Goal: Task Accomplishment & Management: Complete application form

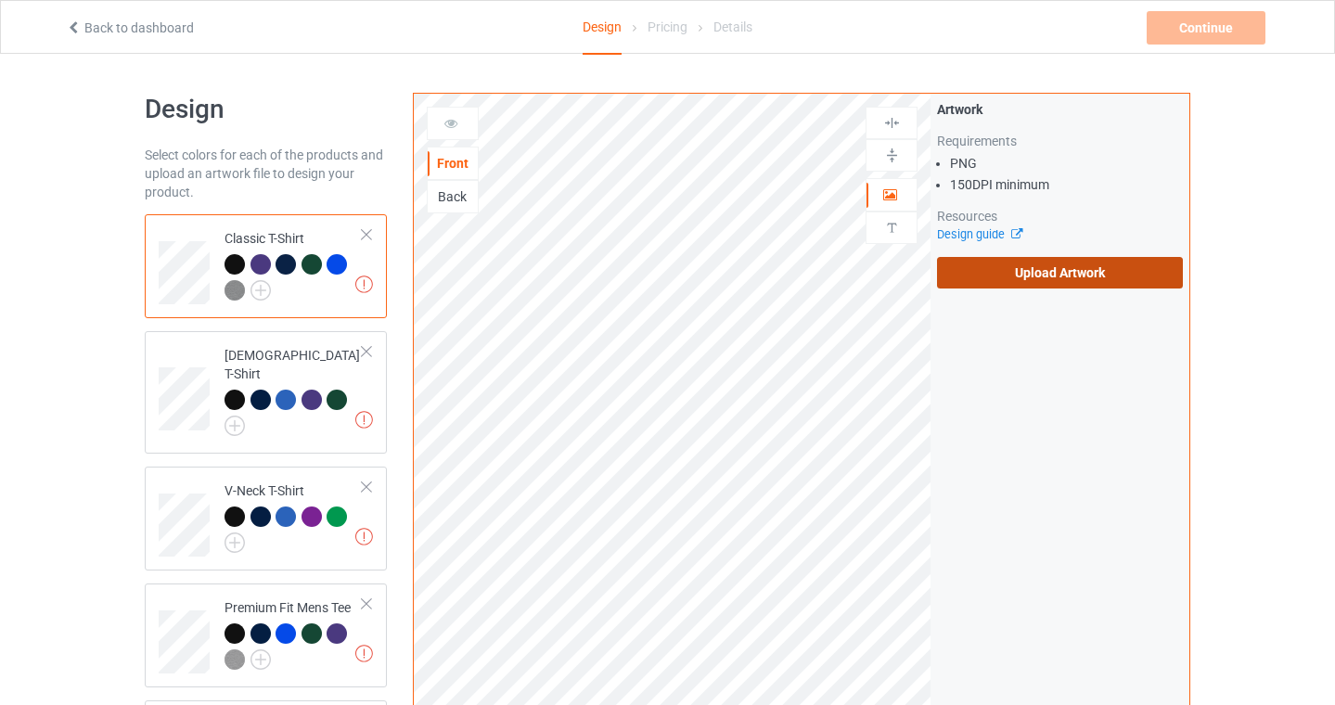
click at [999, 264] on label "Upload Artwork" at bounding box center [1060, 273] width 246 height 32
click at [0, 0] on input "Upload Artwork" at bounding box center [0, 0] width 0 height 0
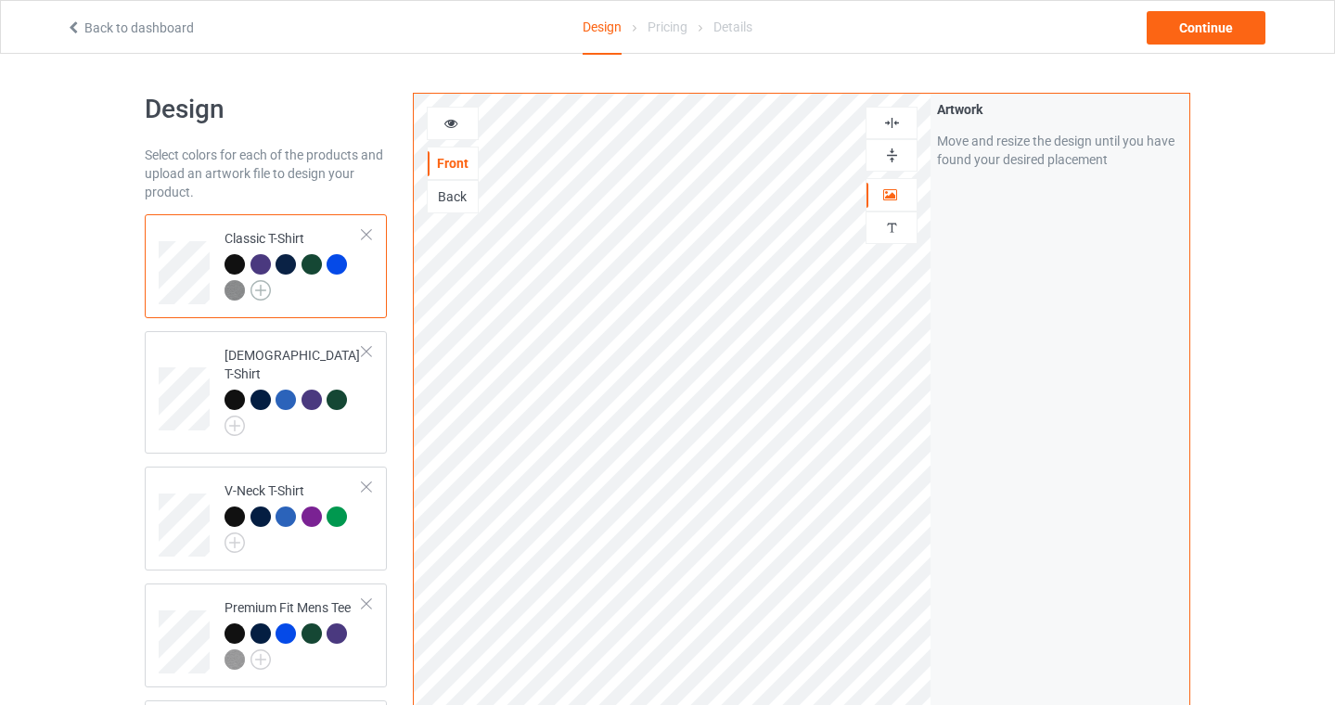
click at [258, 296] on img at bounding box center [261, 290] width 20 height 20
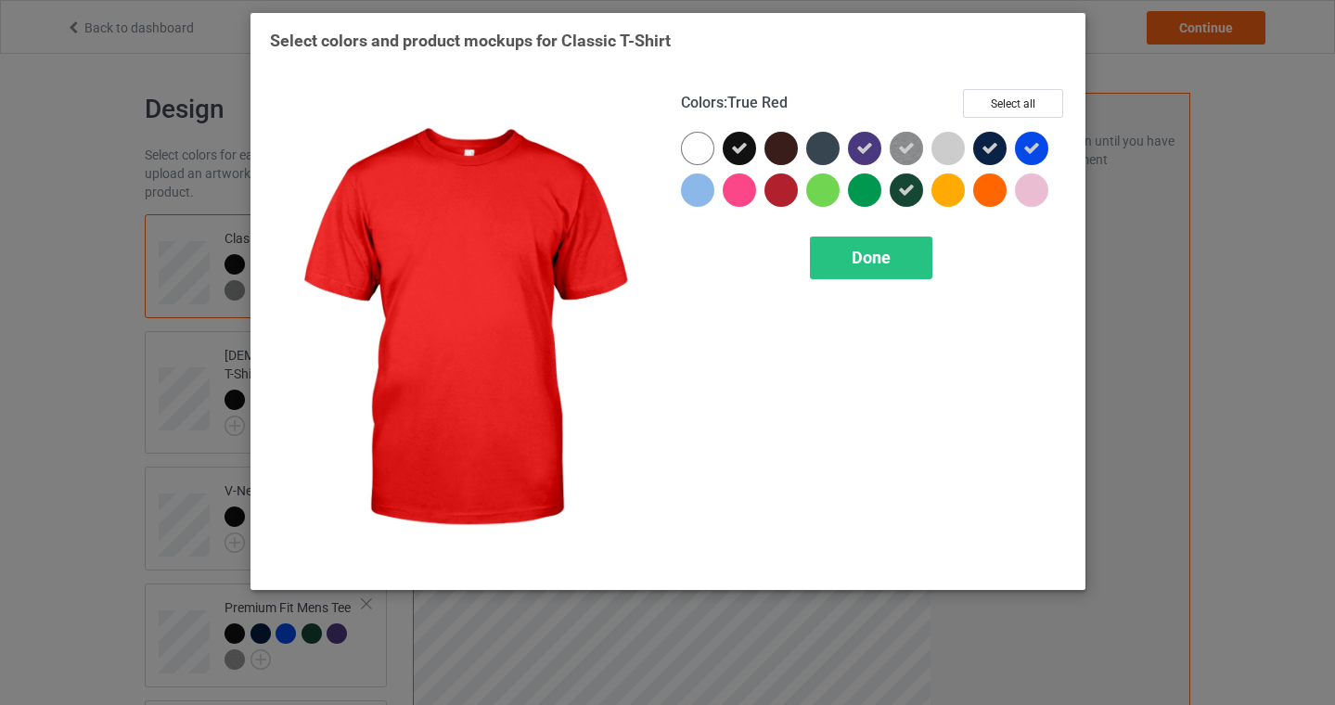
click at [788, 184] on div at bounding box center [781, 190] width 33 height 33
click at [829, 254] on div "Done" at bounding box center [871, 258] width 122 height 43
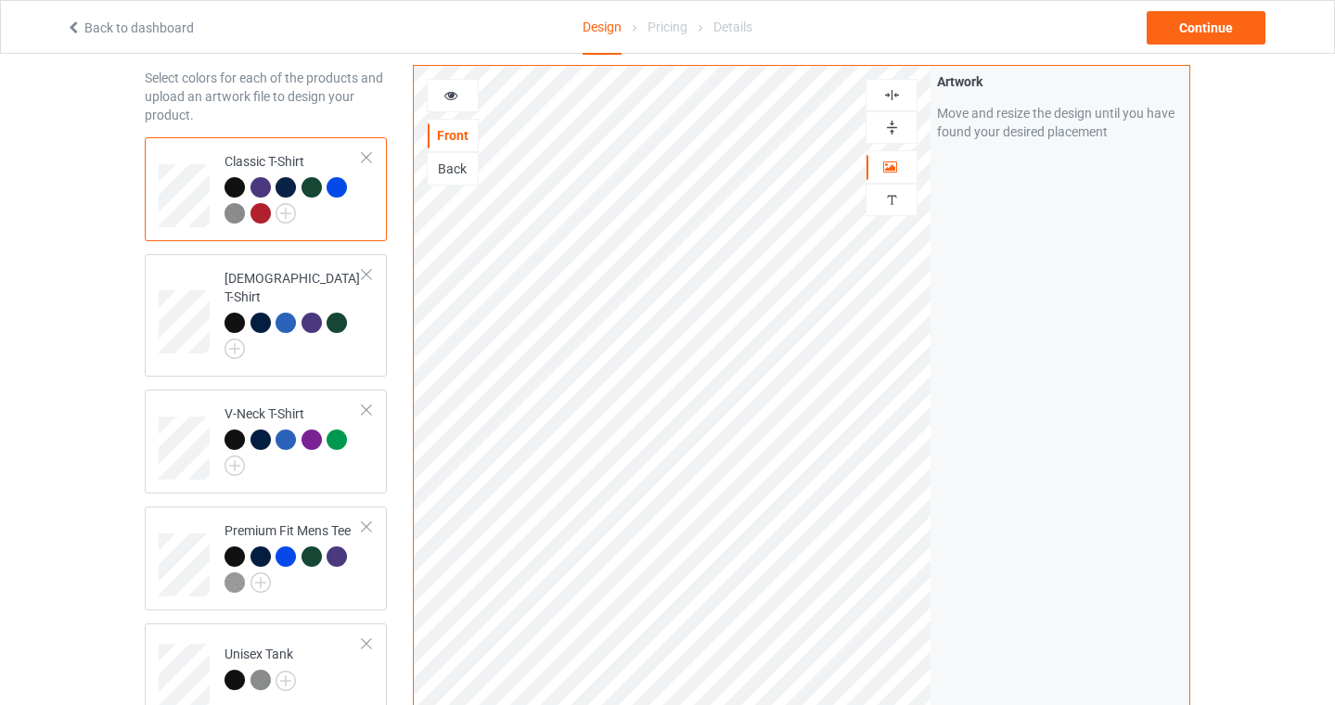
scroll to position [168, 0]
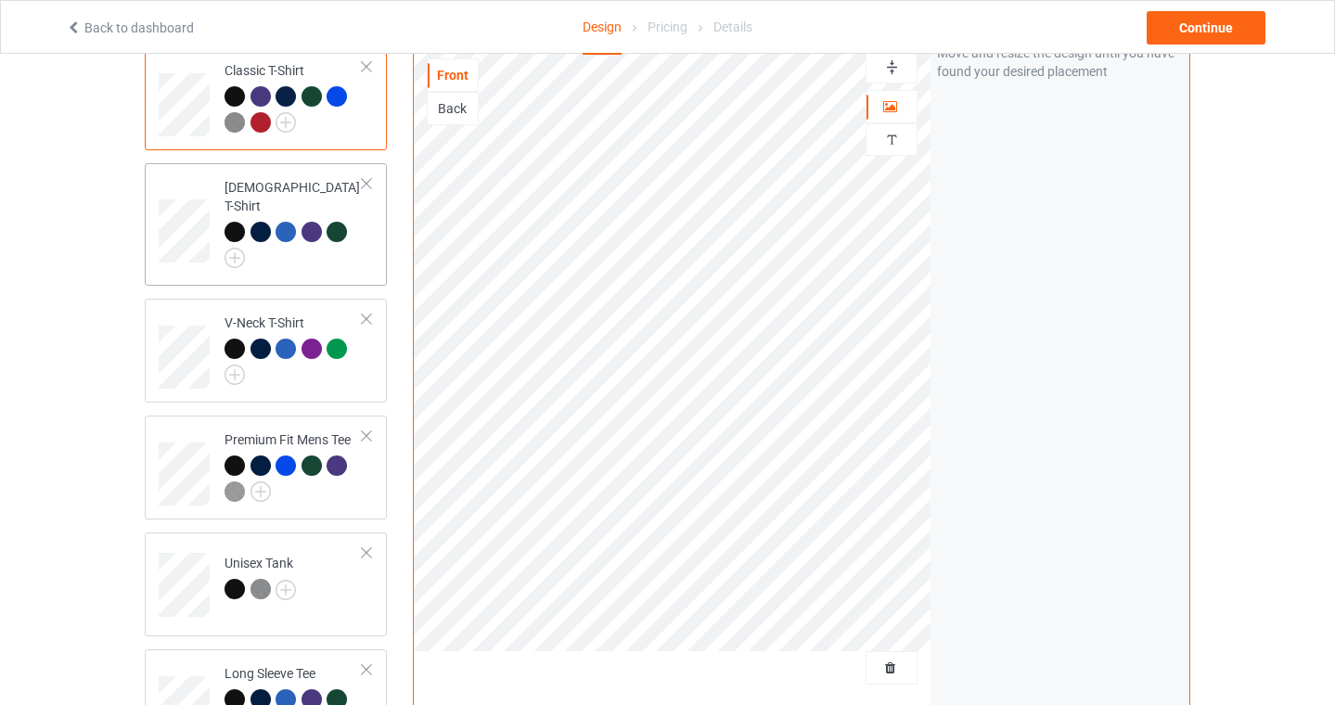
click at [218, 244] on td "[DEMOGRAPHIC_DATA] T-Shirt" at bounding box center [293, 225] width 159 height 108
click at [235, 248] on img at bounding box center [235, 258] width 20 height 20
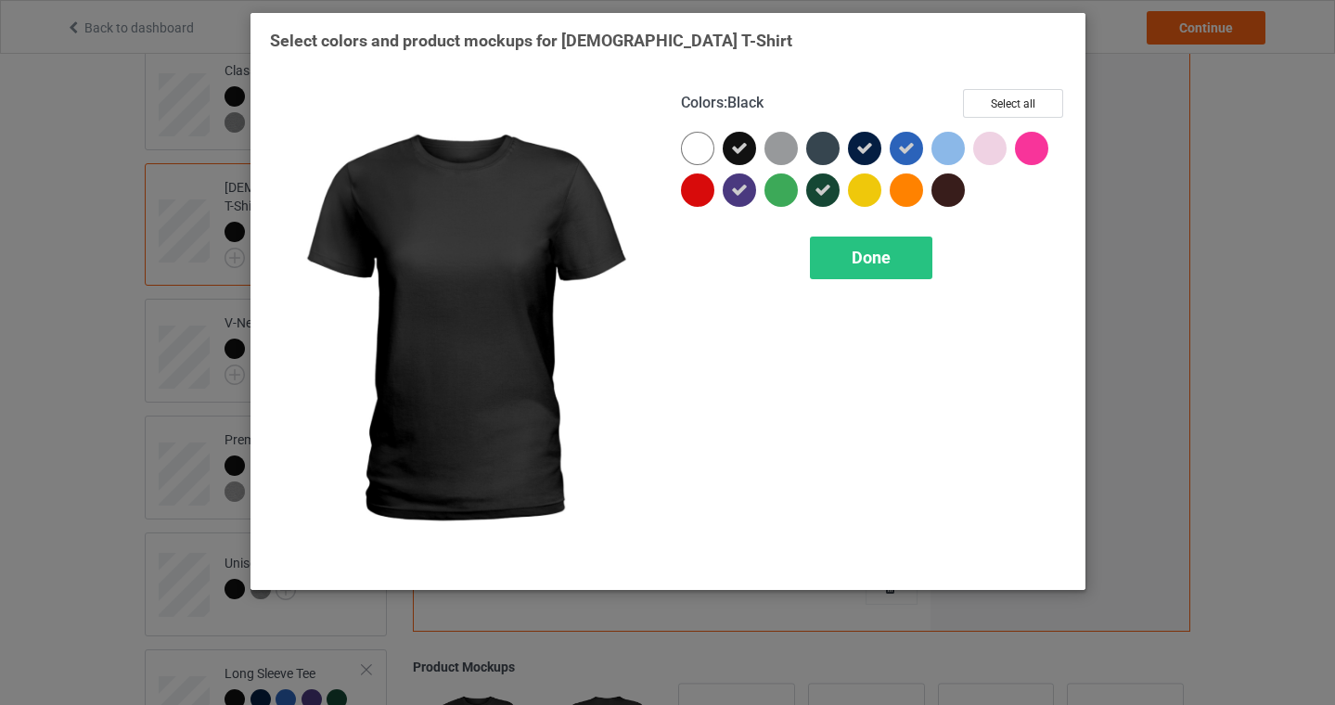
click at [689, 191] on div at bounding box center [697, 190] width 33 height 33
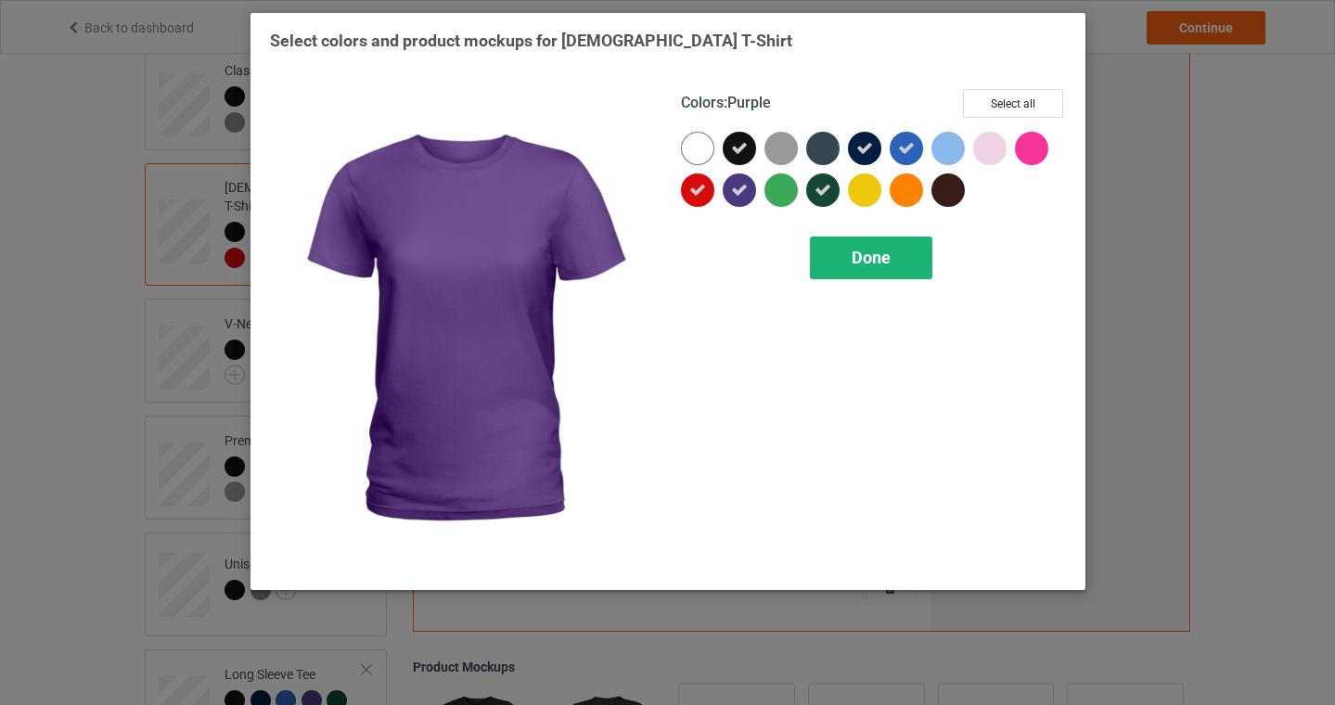
click at [883, 263] on span "Done" at bounding box center [871, 257] width 39 height 19
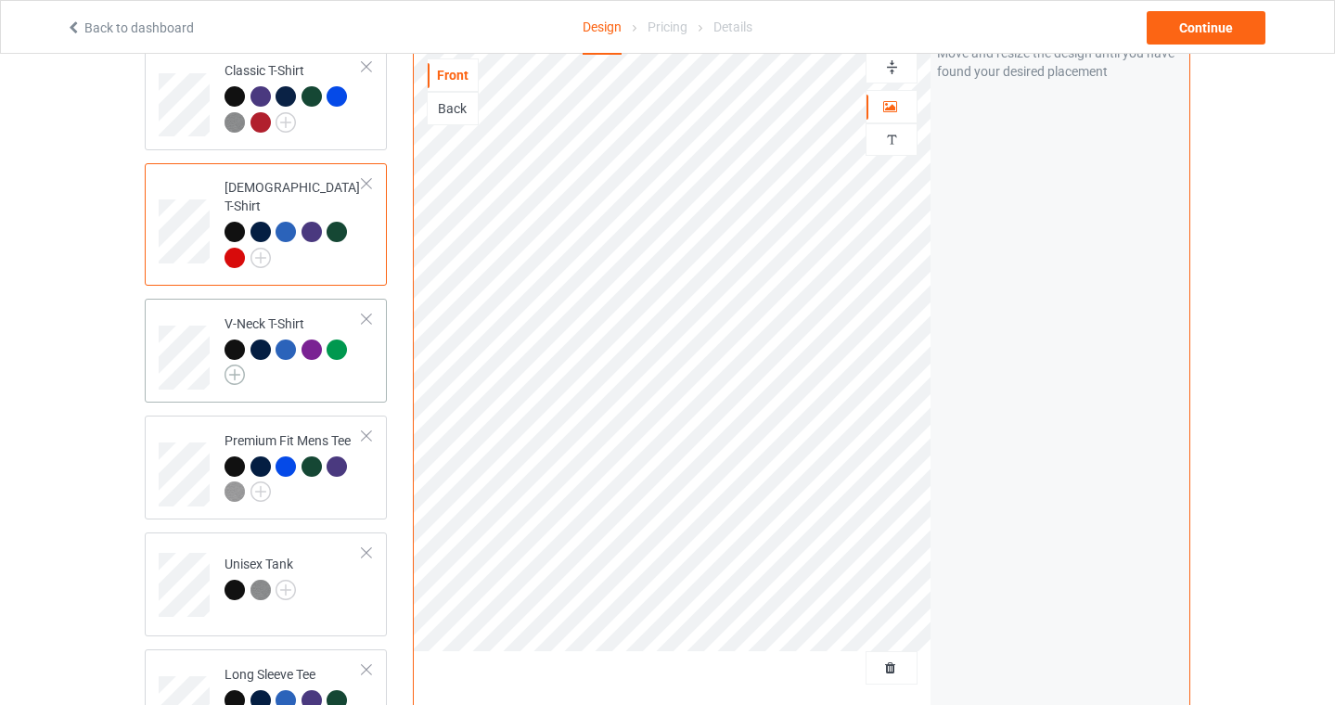
click at [236, 365] on img at bounding box center [235, 375] width 20 height 20
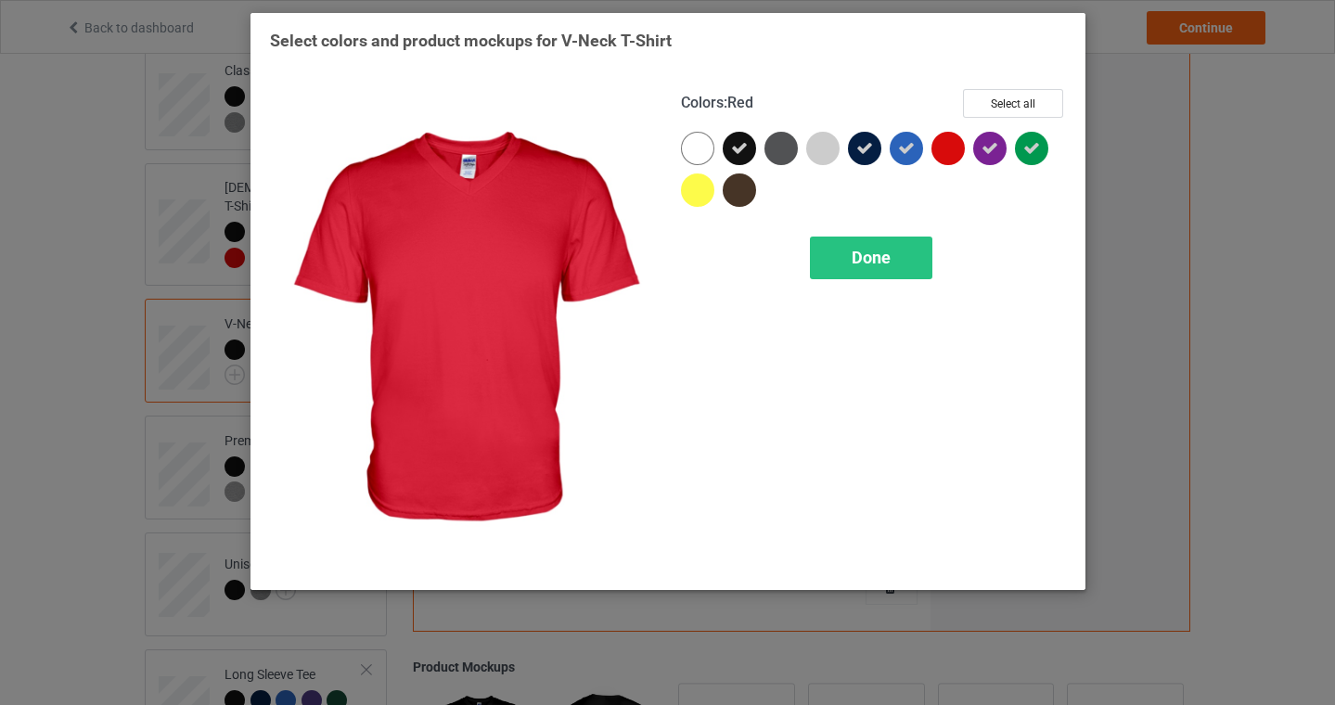
click at [963, 136] on div at bounding box center [953, 153] width 42 height 42
click at [874, 262] on span "Done" at bounding box center [871, 257] width 39 height 19
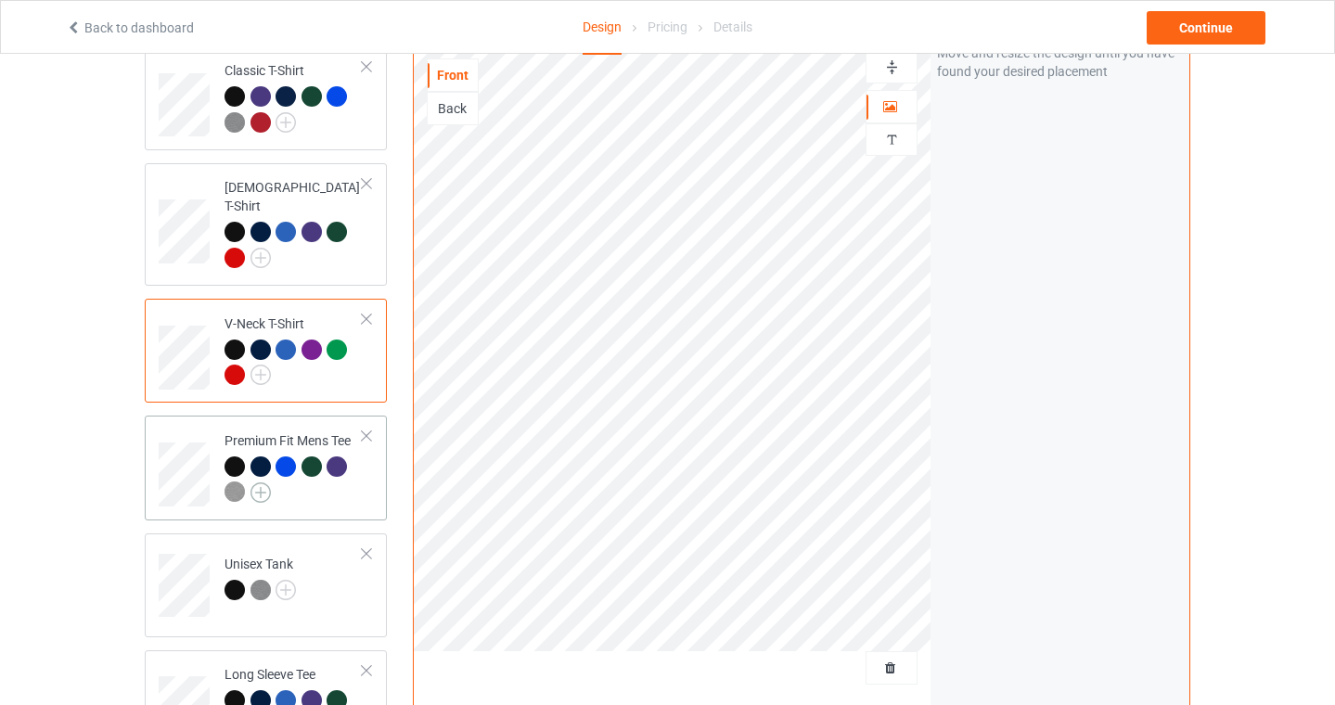
click at [256, 483] on img at bounding box center [261, 493] width 20 height 20
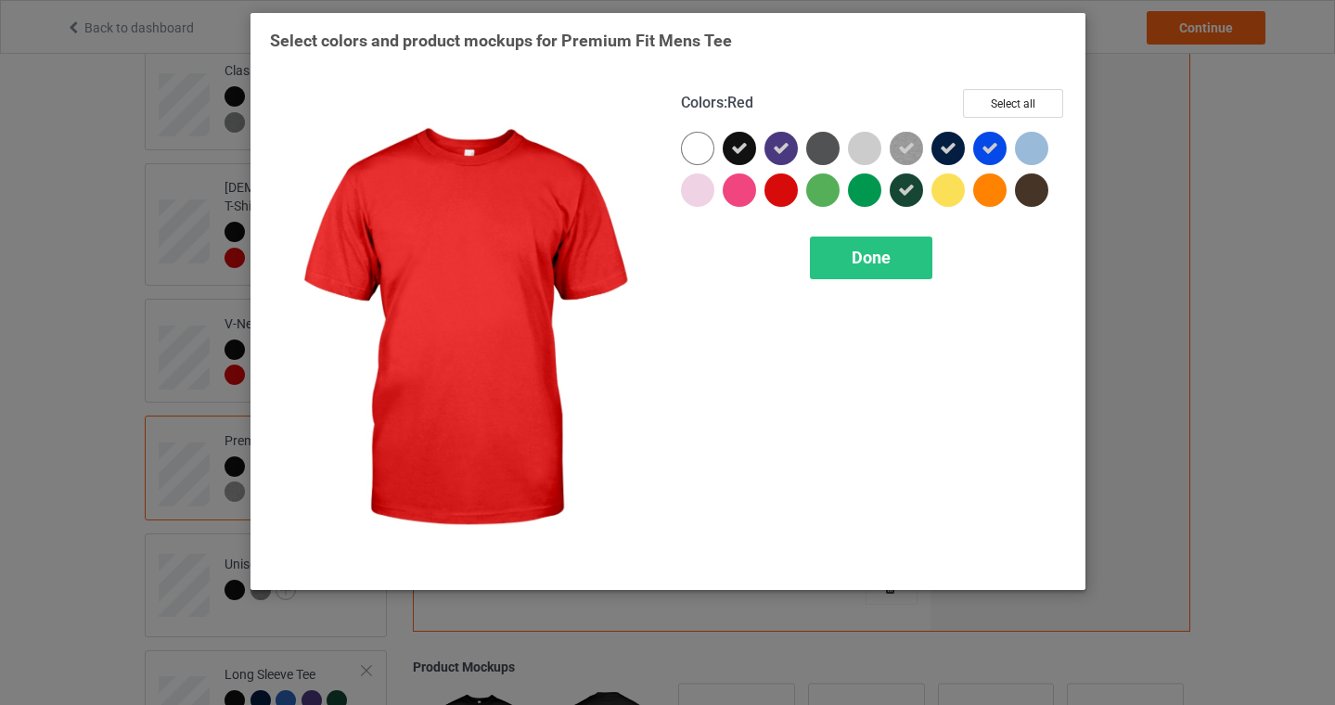
click at [792, 188] on div at bounding box center [781, 190] width 33 height 33
click at [858, 270] on div "Done" at bounding box center [871, 258] width 122 height 43
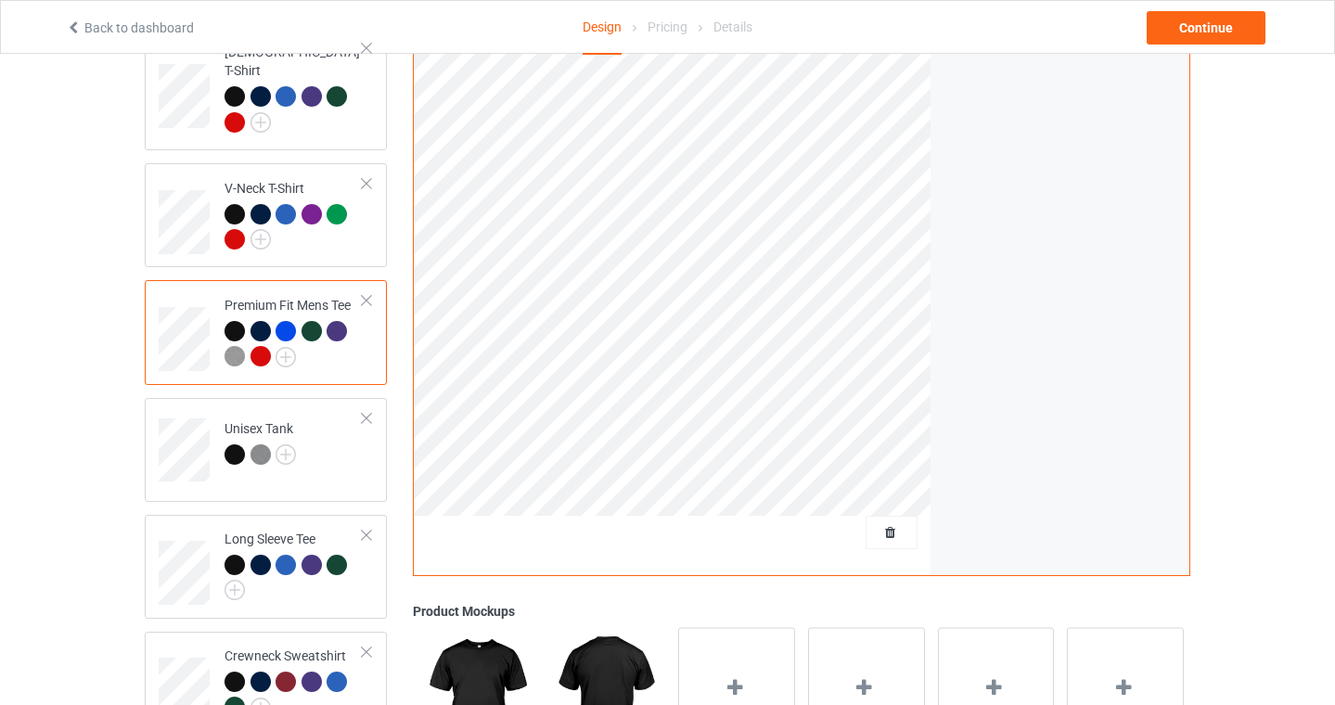
scroll to position [561, 0]
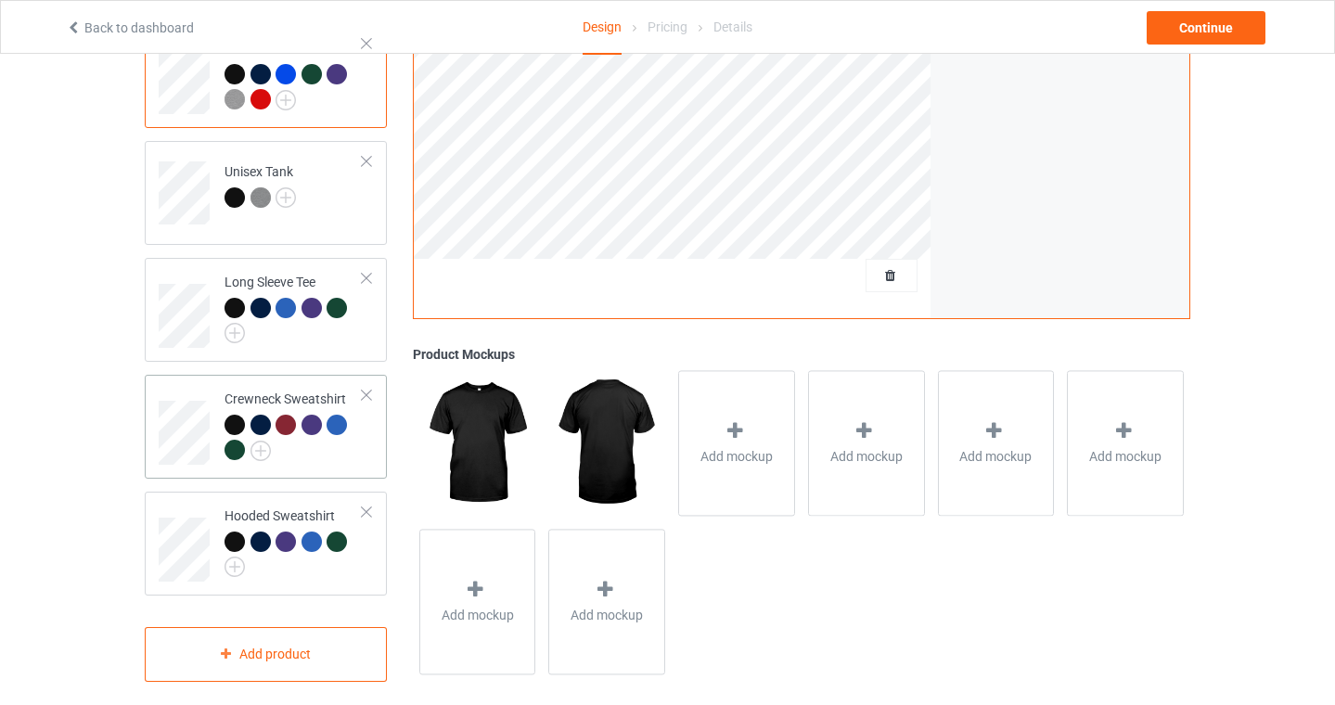
click at [271, 426] on div at bounding box center [294, 440] width 138 height 51
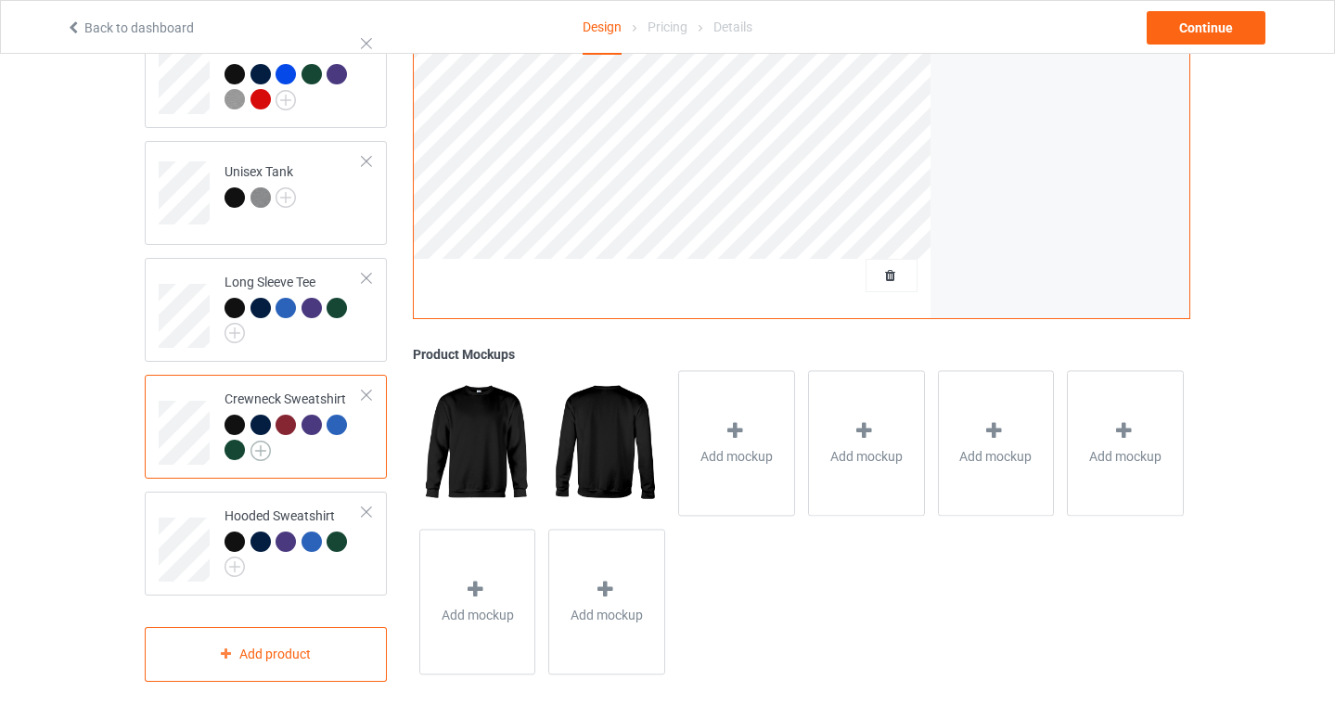
click at [266, 441] on img at bounding box center [261, 451] width 20 height 20
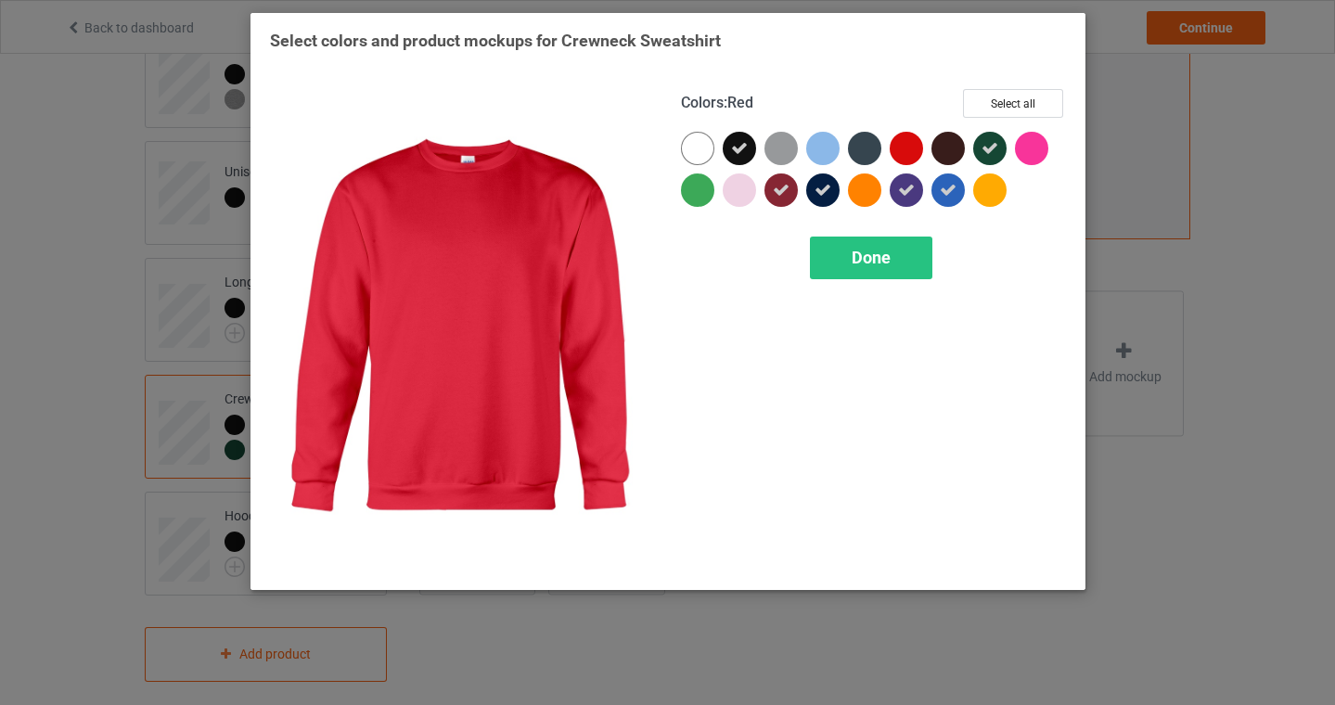
click at [909, 148] on div at bounding box center [906, 148] width 33 height 33
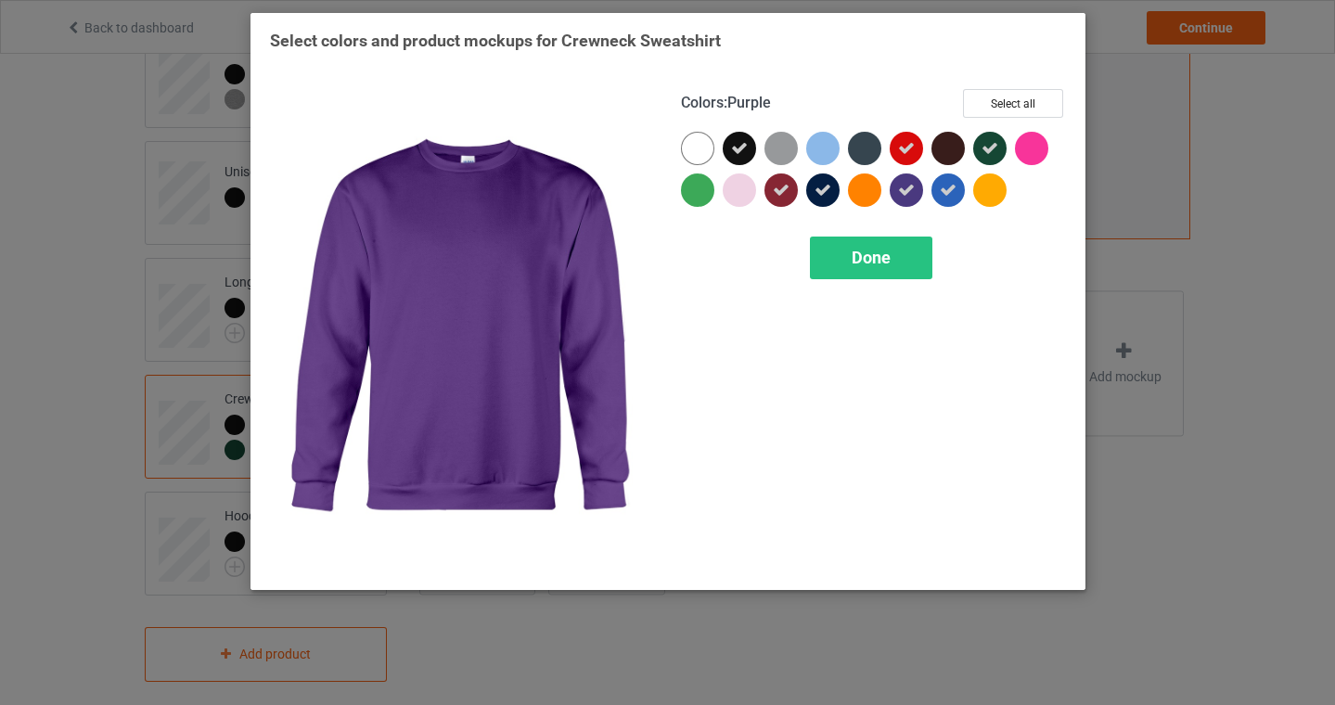
click at [877, 226] on div "Colors : Purple Select all Done" at bounding box center [873, 330] width 411 height 508
click at [871, 257] on span "Done" at bounding box center [871, 257] width 39 height 19
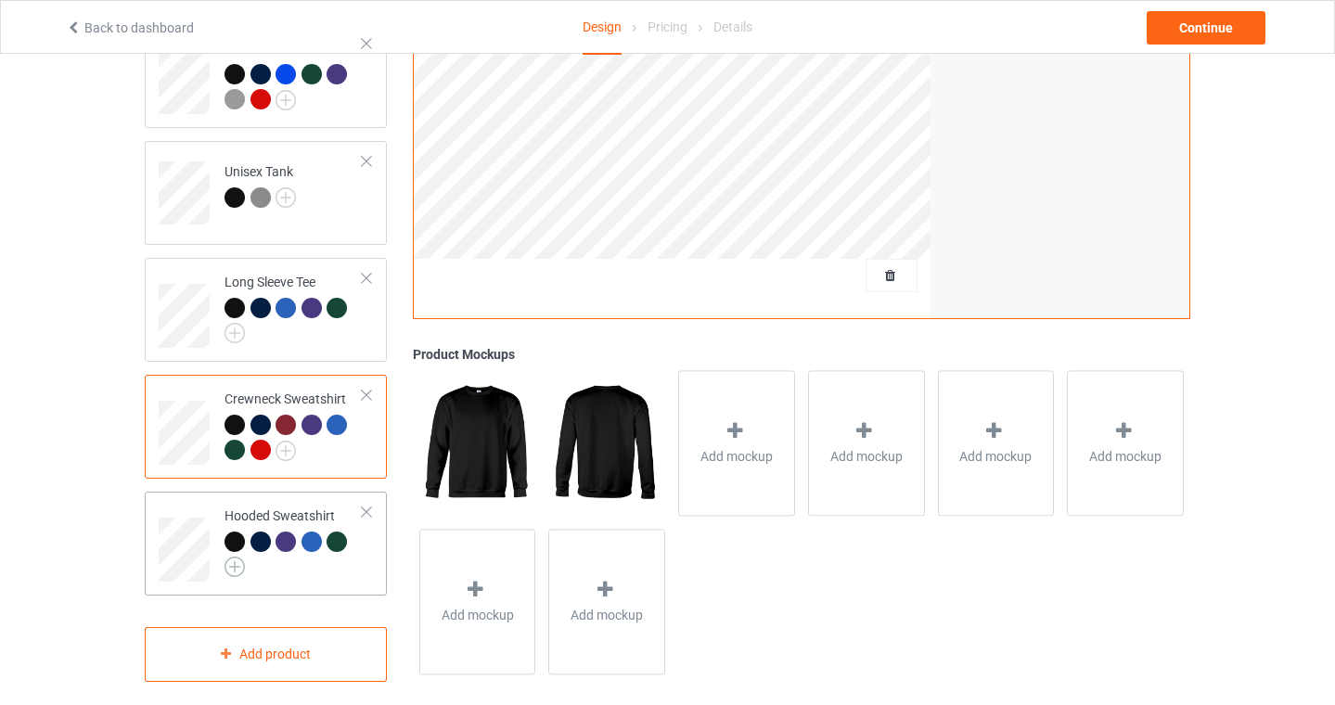
click at [233, 557] on img at bounding box center [235, 567] width 20 height 20
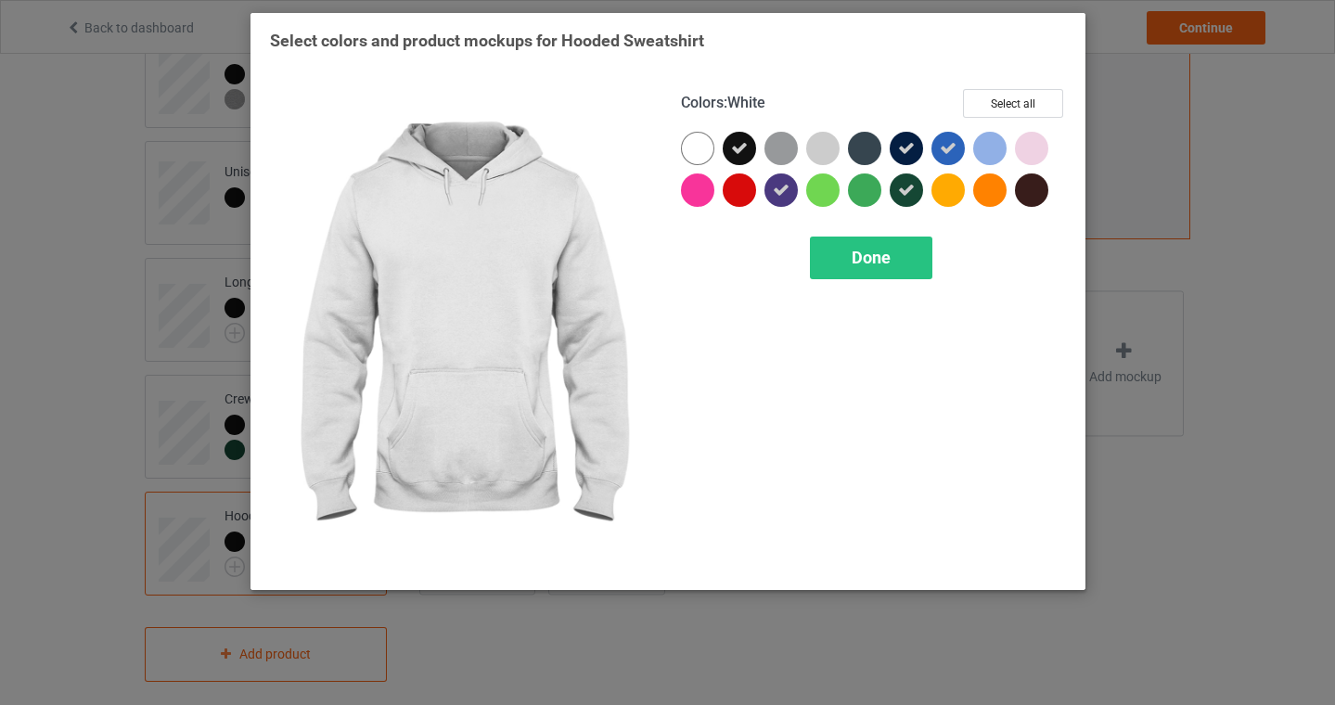
click at [739, 185] on div at bounding box center [739, 190] width 33 height 33
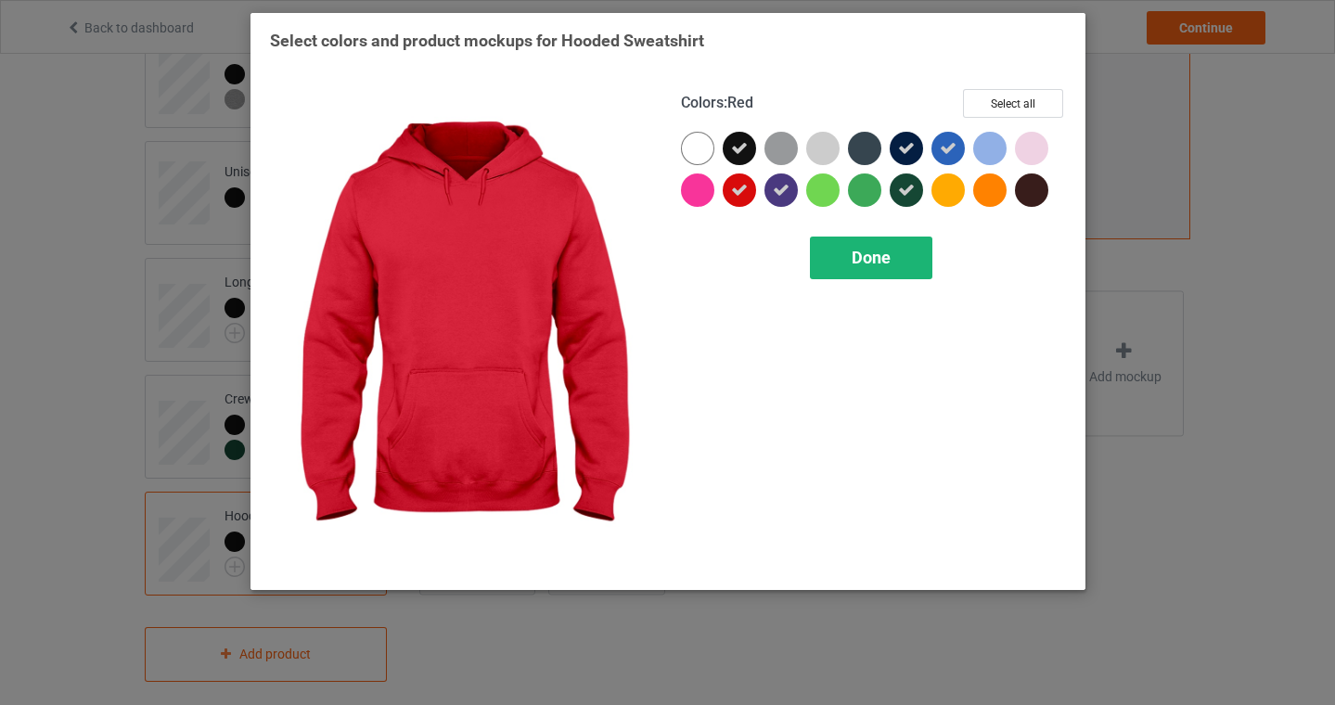
click at [881, 271] on div "Done" at bounding box center [871, 258] width 122 height 43
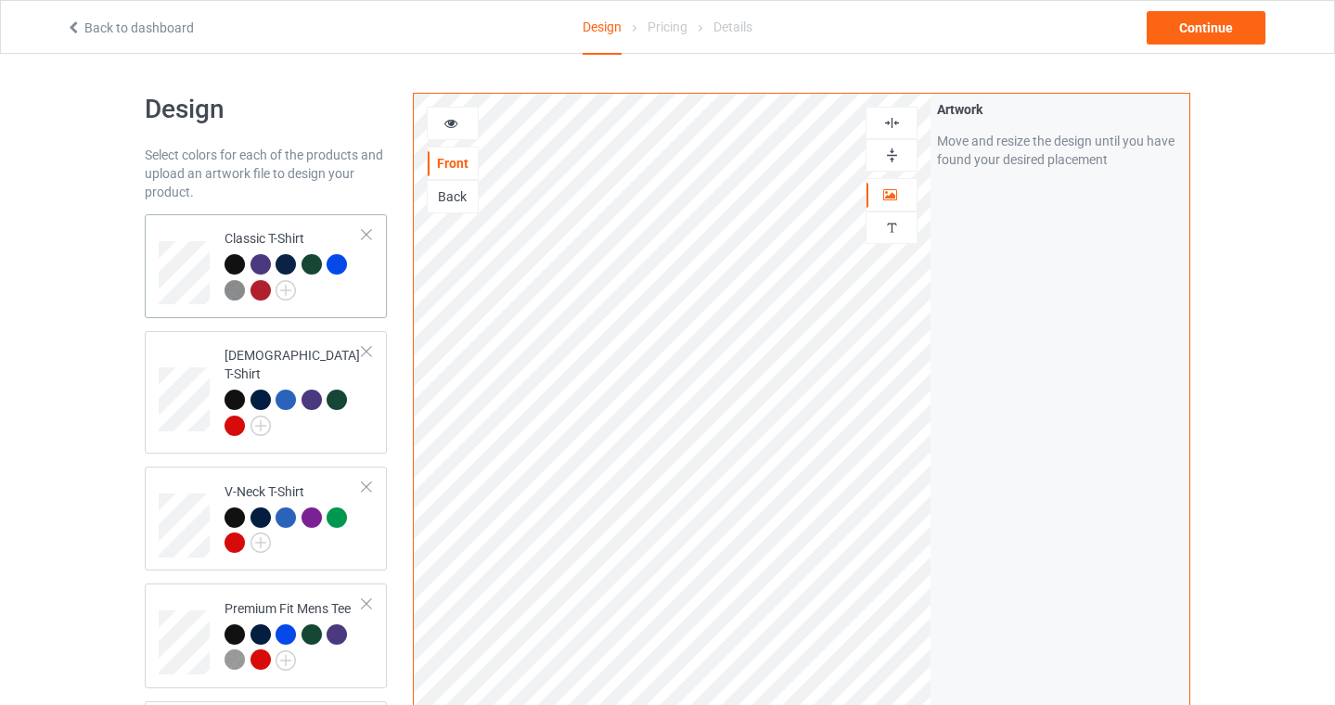
click at [355, 274] on div at bounding box center [294, 279] width 138 height 51
click at [1233, 22] on div "Continue" at bounding box center [1206, 27] width 119 height 33
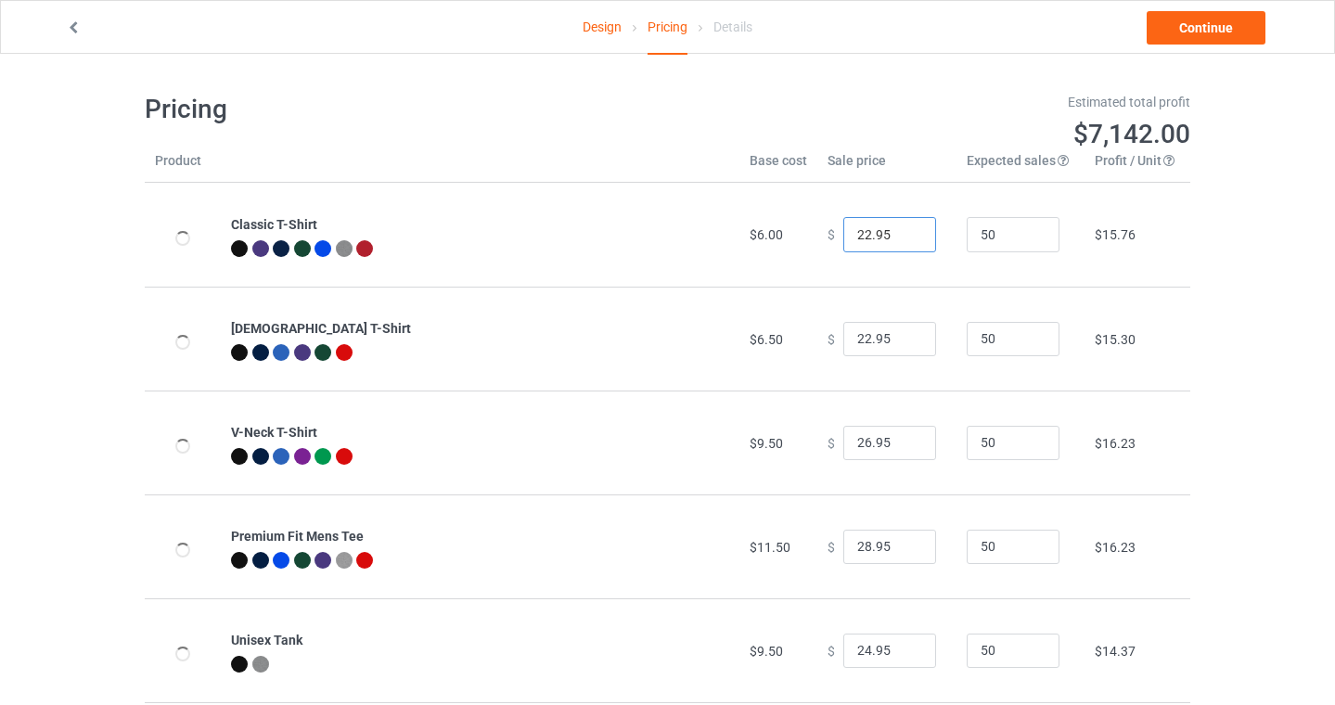
drag, startPoint x: 860, startPoint y: 229, endPoint x: 860, endPoint y: 301, distance: 71.5
click at [860, 231] on input "22.95" at bounding box center [890, 234] width 93 height 35
type input "20.95"
click at [746, 315] on td "$6.50" at bounding box center [779, 339] width 78 height 104
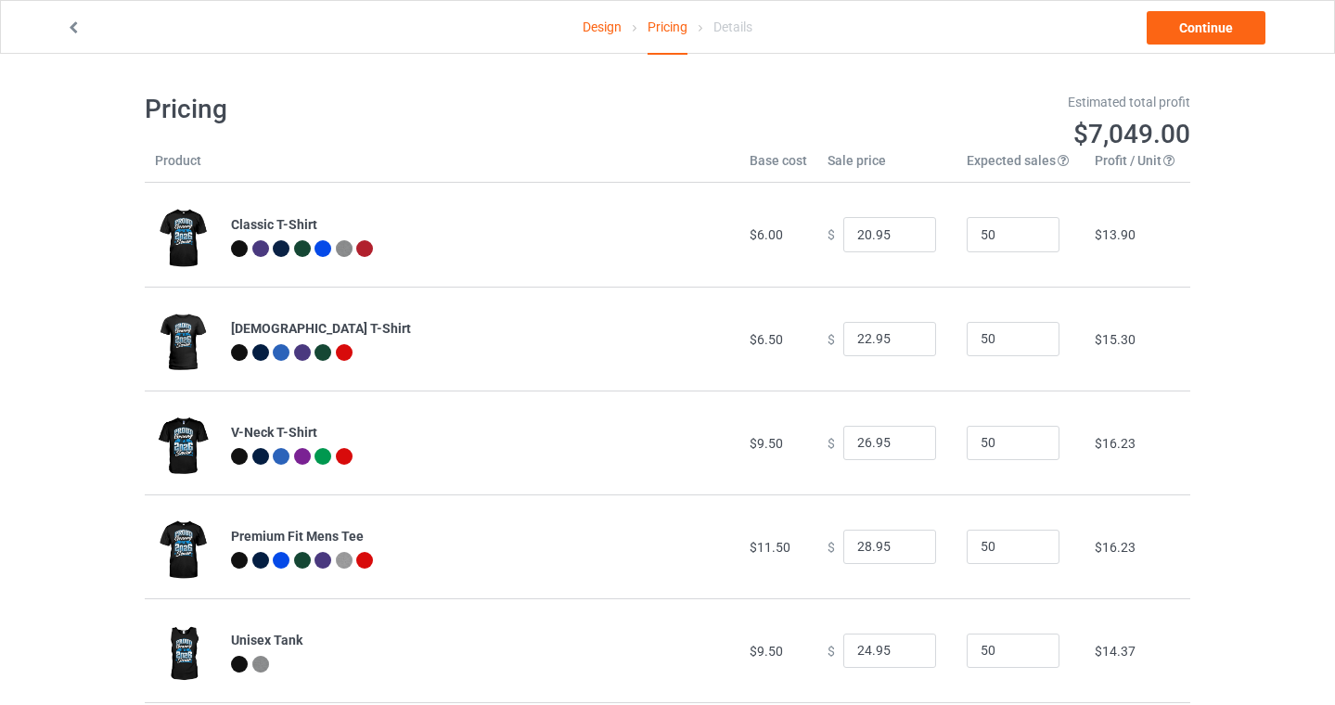
scroll to position [348, 0]
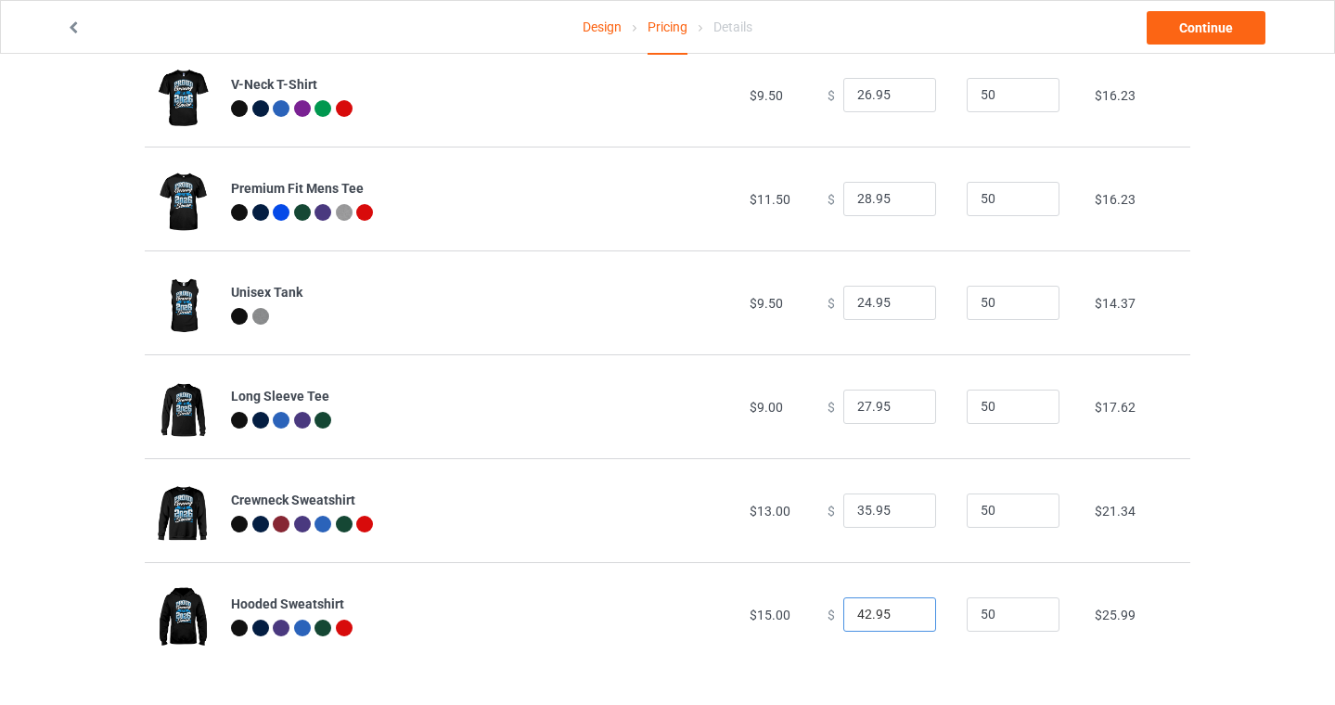
drag, startPoint x: 860, startPoint y: 610, endPoint x: 690, endPoint y: 589, distance: 171.1
click at [697, 589] on tr "Hooded Sweatshirt $15.00 $ 42.95 50 $25.99" at bounding box center [668, 614] width 1046 height 104
type input "39.95"
click at [593, 524] on div at bounding box center [480, 526] width 498 height 21
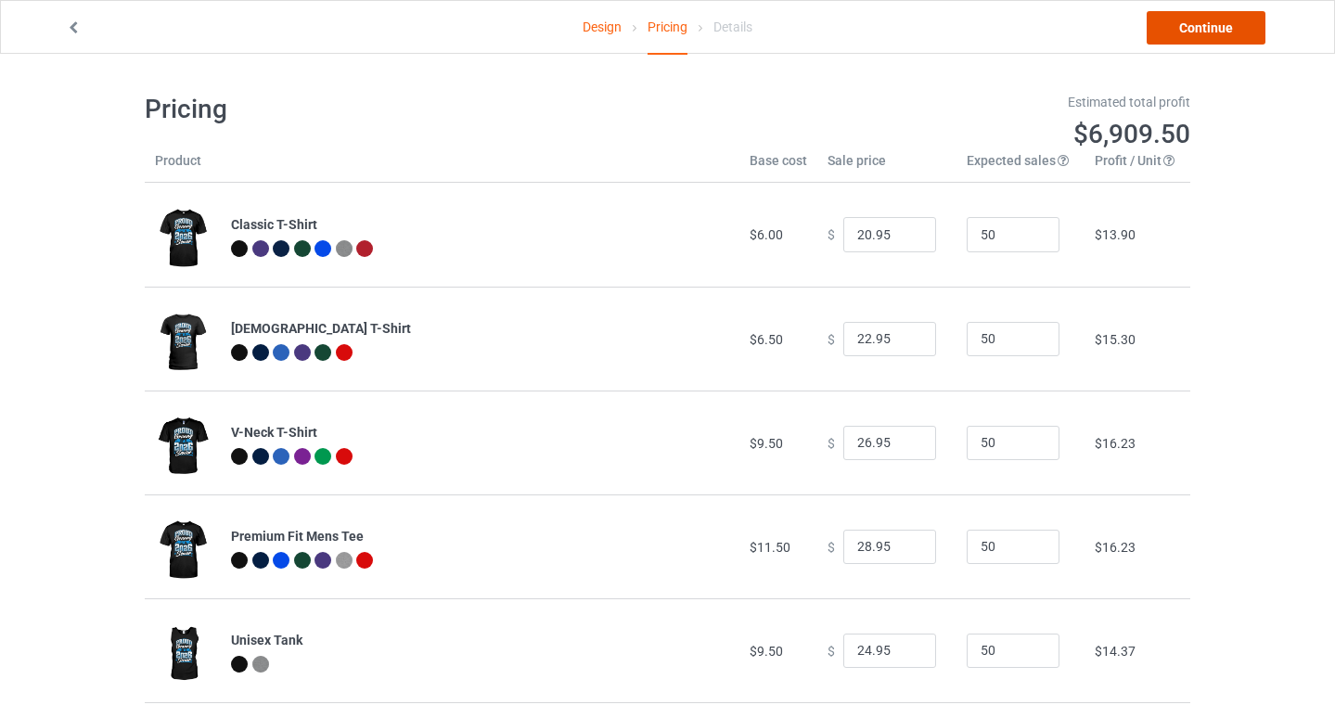
click at [1199, 33] on link "Continue" at bounding box center [1206, 27] width 119 height 33
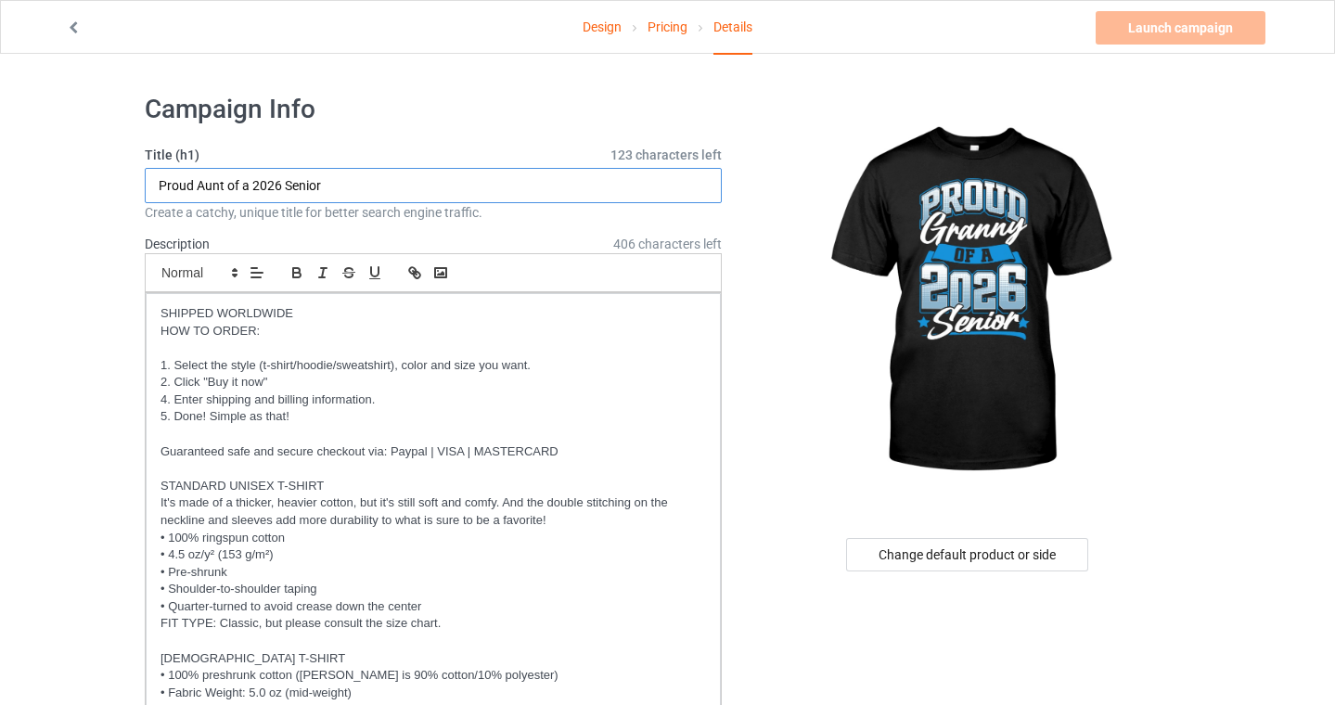
click at [204, 184] on input "Proud Aunt of a 2026 Senior" at bounding box center [433, 185] width 577 height 35
type input "Proud Granny of a 2026 Senior"
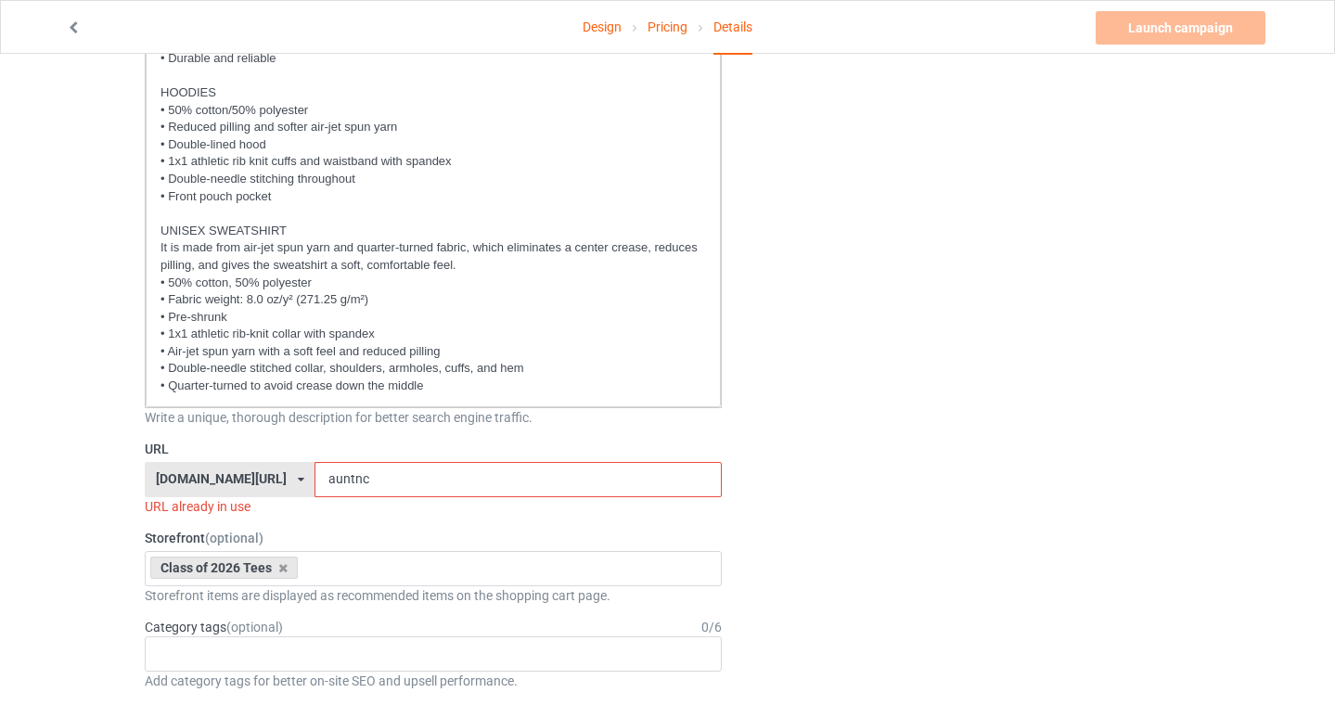
scroll to position [905, 0]
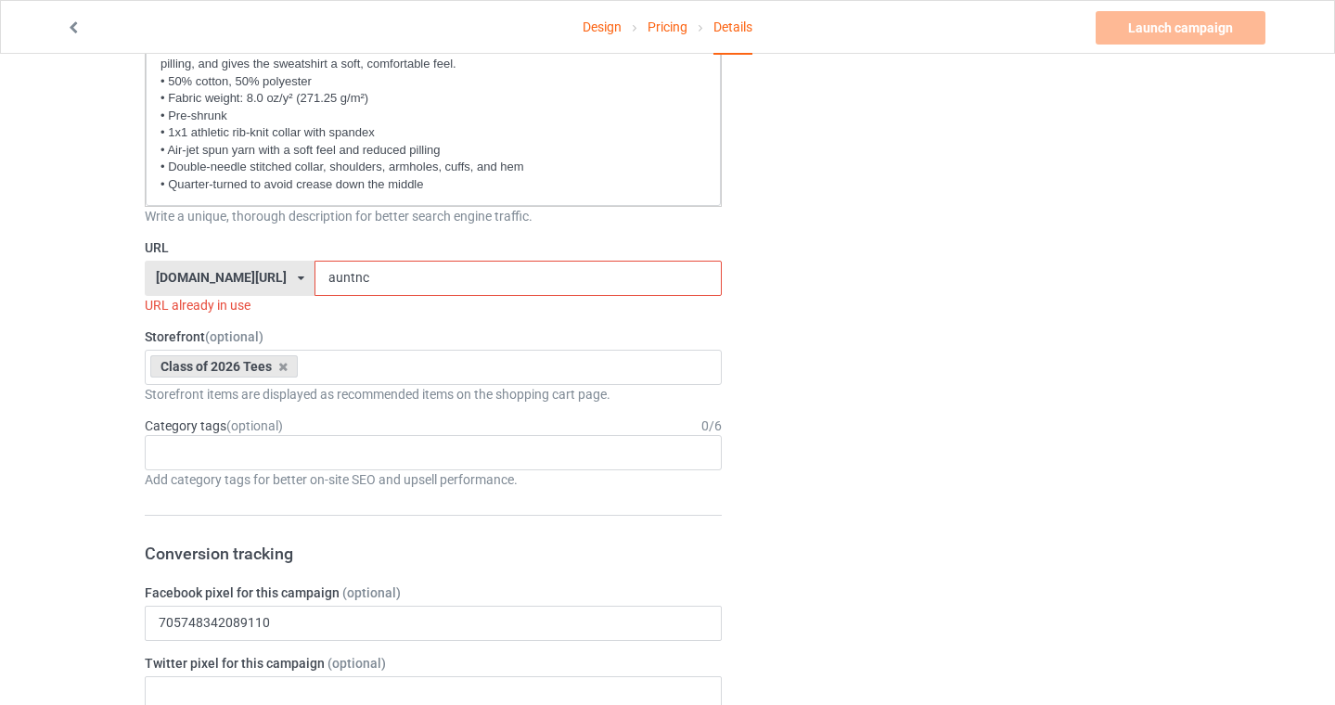
click at [329, 265] on input "auntnc" at bounding box center [518, 278] width 406 height 35
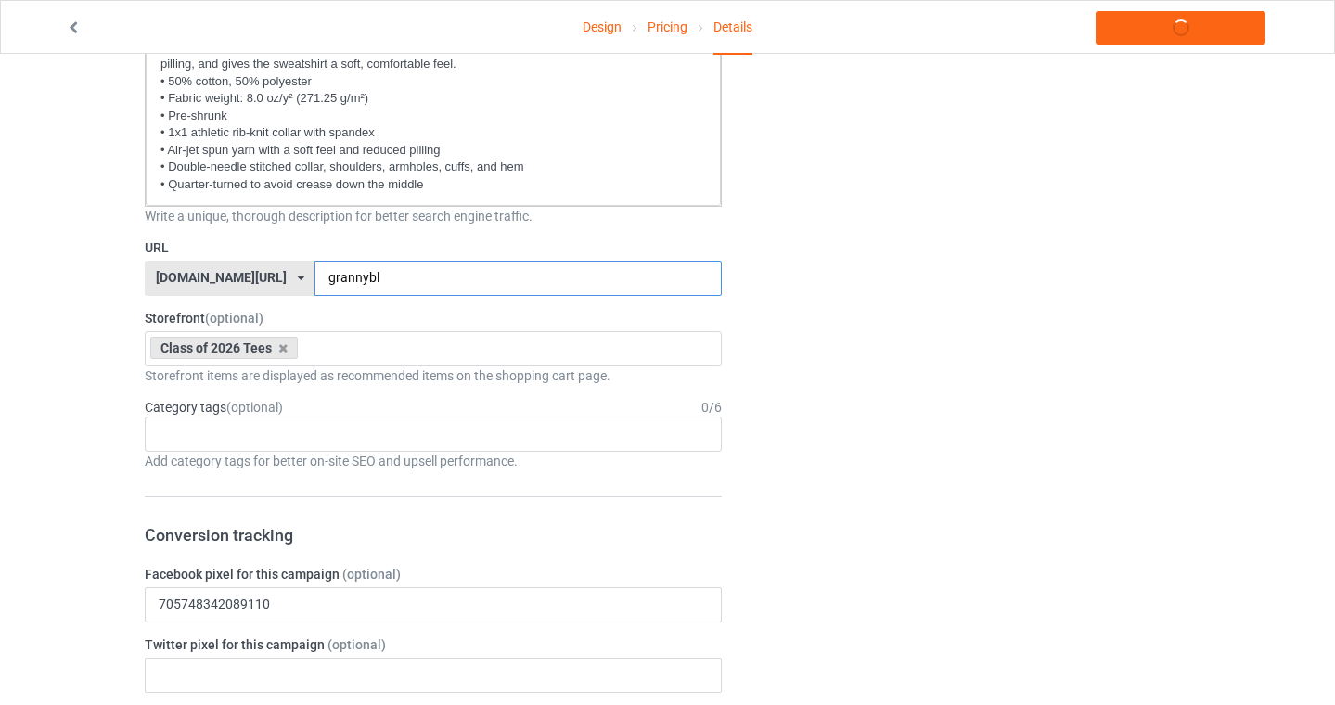
type input "grannybl"
click at [59, 372] on div "Design Pricing Details Launch campaign Campaign Info Title (h1) 121 characters …" at bounding box center [667, 616] width 1335 height 2934
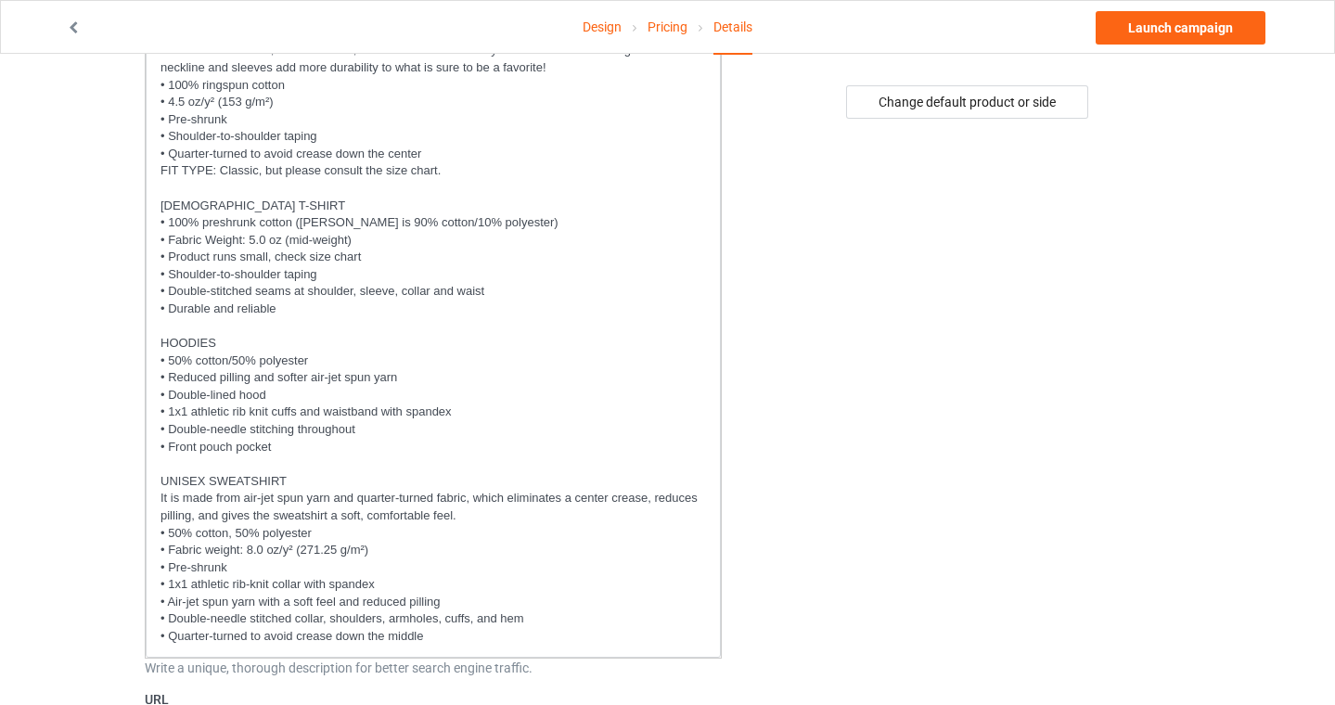
scroll to position [133, 0]
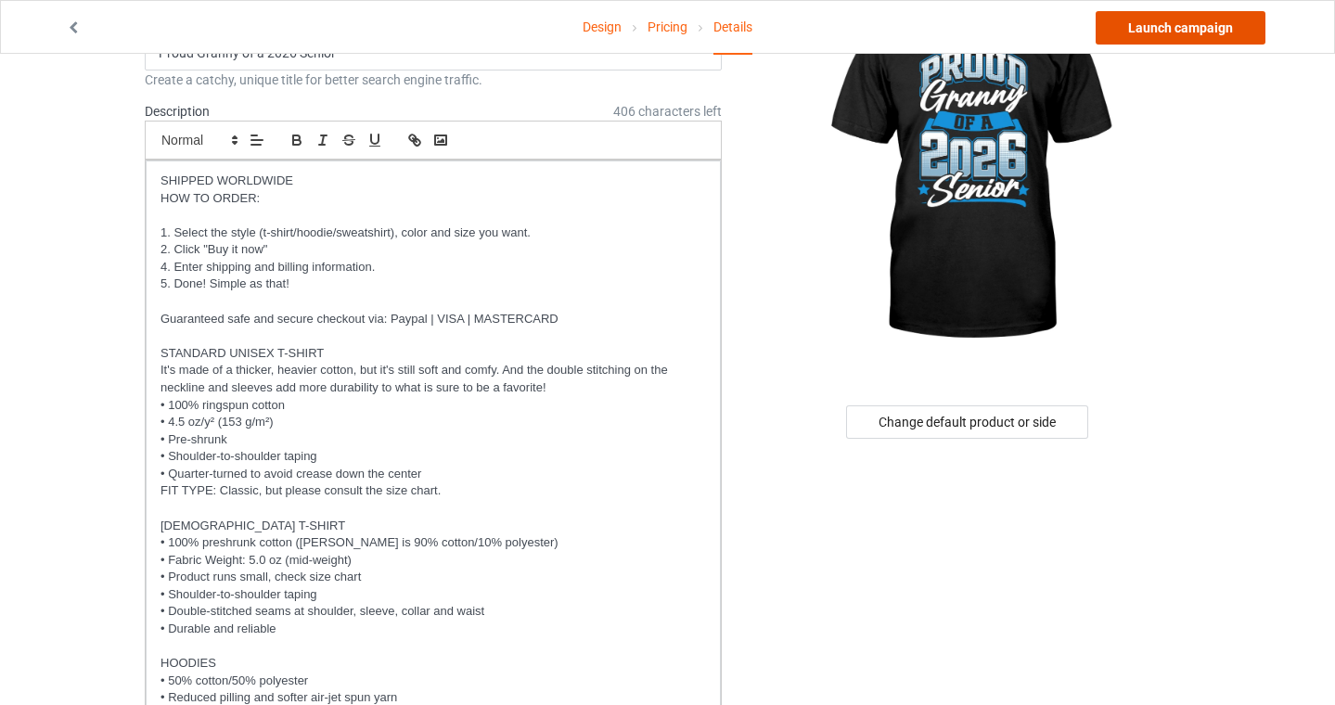
click at [1224, 19] on link "Launch campaign" at bounding box center [1181, 27] width 170 height 33
